Goal: Use online tool/utility: Utilize a website feature to perform a specific function

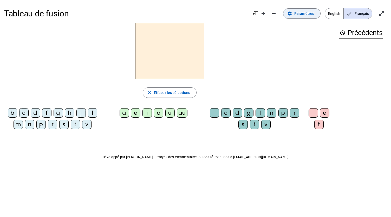
click at [302, 15] on span "Paramètres" at bounding box center [304, 13] width 20 height 6
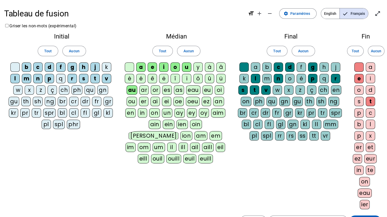
click at [194, 90] on div "eau" at bounding box center [193, 89] width 14 height 9
click at [359, 214] on span at bounding box center [364, 220] width 31 height 12
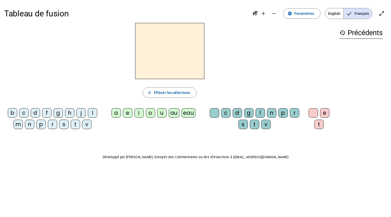
click at [41, 124] on div "p" at bounding box center [40, 123] width 9 height 9
click at [186, 111] on div "eau" at bounding box center [188, 112] width 14 height 9
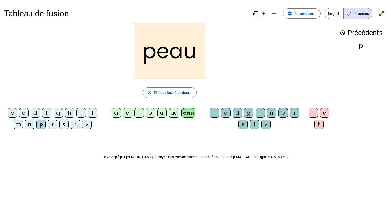
click at [9, 113] on div "b" at bounding box center [12, 112] width 9 height 9
click at [64, 126] on div "s" at bounding box center [63, 123] width 9 height 9
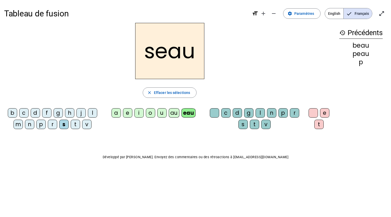
click at [86, 126] on div "v" at bounding box center [86, 123] width 9 height 9
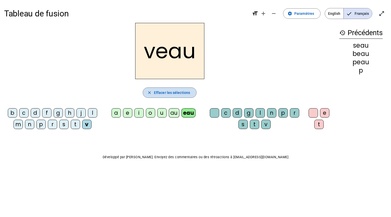
click at [150, 95] on span "button" at bounding box center [169, 92] width 53 height 12
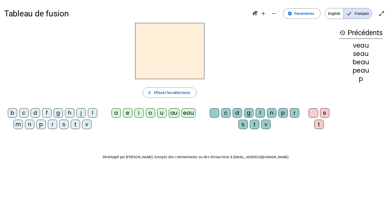
click at [184, 115] on div "eau" at bounding box center [188, 112] width 14 height 9
click at [175, 113] on div "au" at bounding box center [174, 112] width 11 height 9
click at [190, 112] on div "eau" at bounding box center [188, 112] width 14 height 9
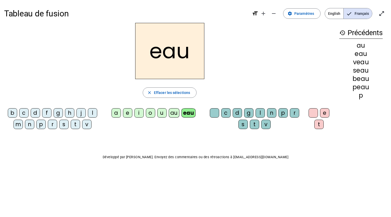
click at [176, 116] on div "au" at bounding box center [174, 112] width 11 height 9
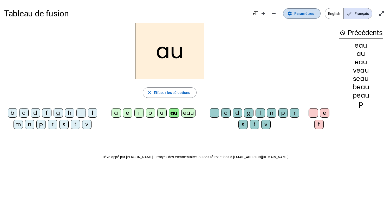
click at [303, 12] on span "Paramètres" at bounding box center [304, 13] width 20 height 6
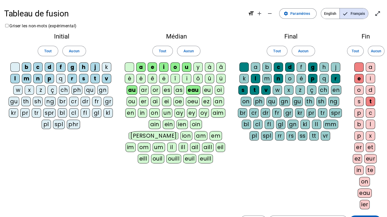
click at [289, 89] on div "x" at bounding box center [288, 89] width 9 height 9
click at [358, 214] on span at bounding box center [364, 220] width 31 height 12
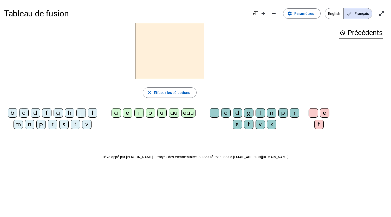
click at [173, 114] on div "au" at bounding box center [174, 112] width 11 height 9
click at [273, 125] on div "x" at bounding box center [271, 123] width 9 height 9
click at [76, 123] on div "t" at bounding box center [75, 123] width 9 height 9
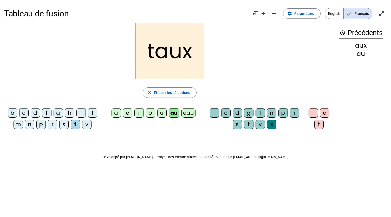
click at [17, 125] on div "m" at bounding box center [18, 123] width 9 height 9
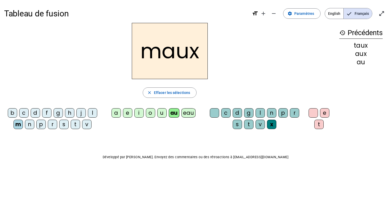
click at [47, 115] on div "f" at bounding box center [46, 112] width 9 height 9
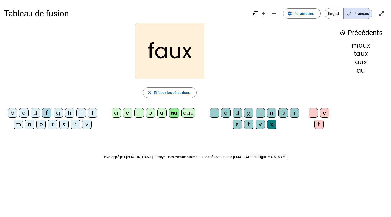
click at [76, 127] on div "t" at bounding box center [75, 123] width 9 height 9
click at [43, 110] on div "f" at bounding box center [46, 112] width 9 height 9
click at [250, 122] on div "t" at bounding box center [248, 123] width 9 height 9
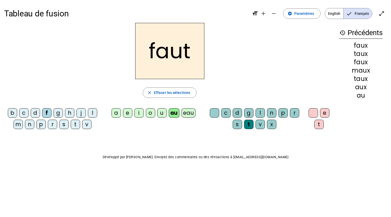
click at [70, 112] on div "h" at bounding box center [69, 112] width 9 height 9
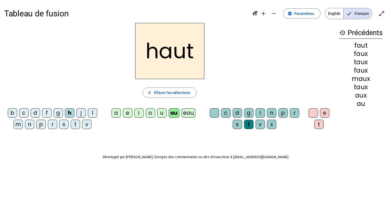
click at [85, 125] on div "v" at bounding box center [86, 123] width 9 height 9
